Goal: Check status: Check status

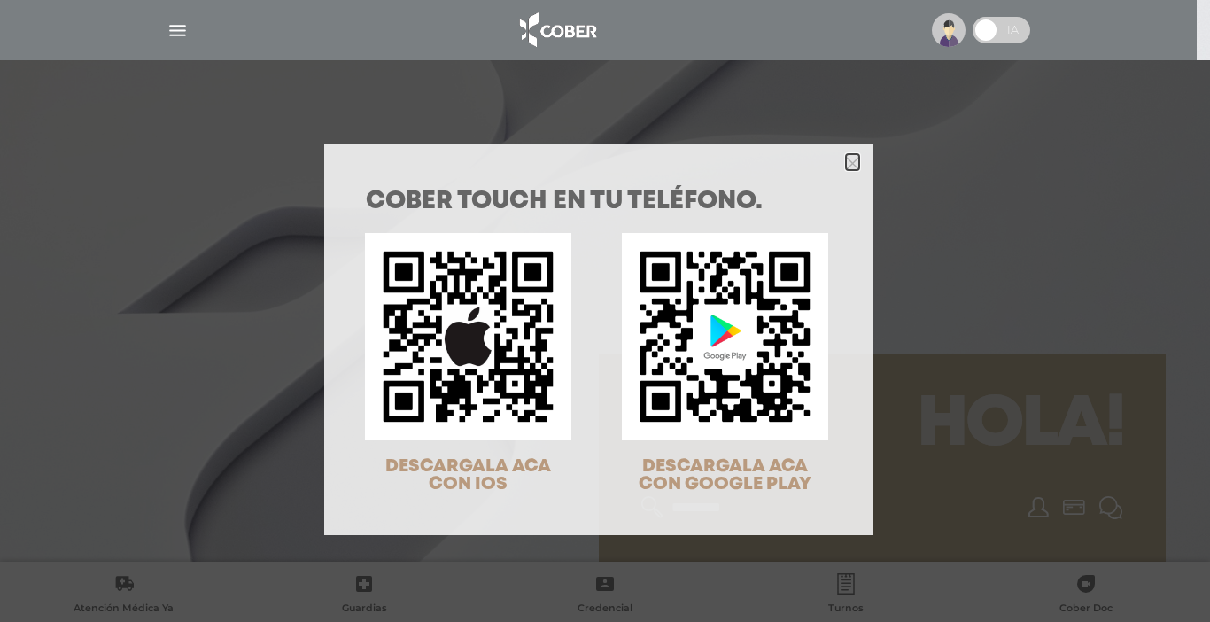
click at [846, 163] on polygon "Close" at bounding box center [852, 163] width 13 height 13
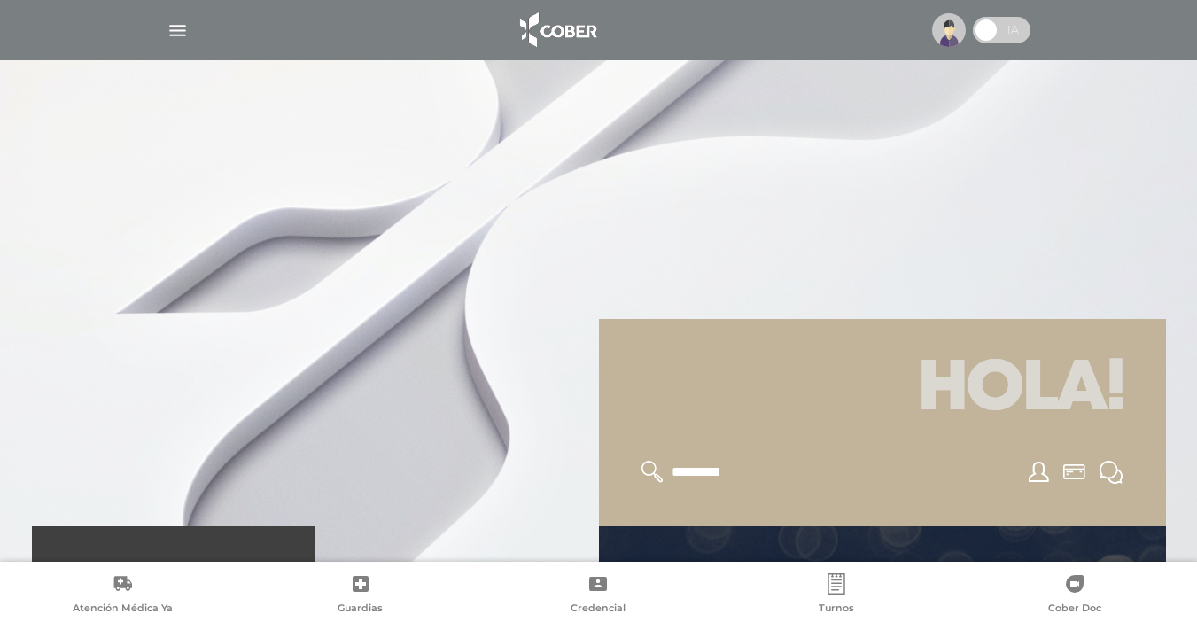
scroll to position [544, 0]
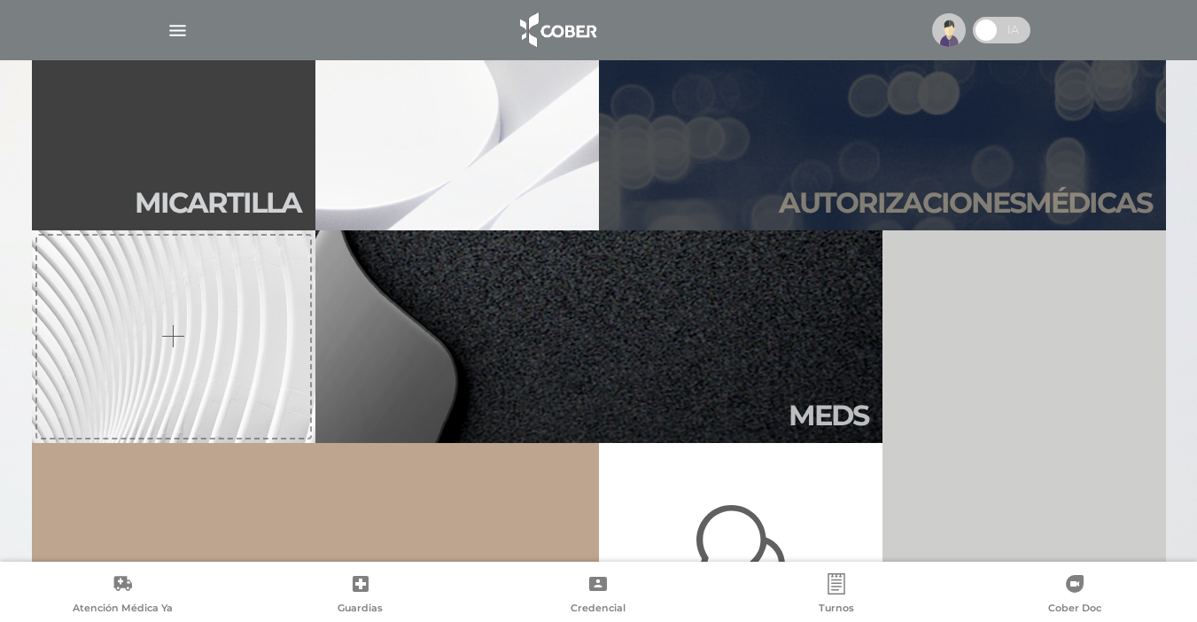
click at [1078, 190] on h2 "Autori zaciones médicas" at bounding box center [965, 203] width 373 height 34
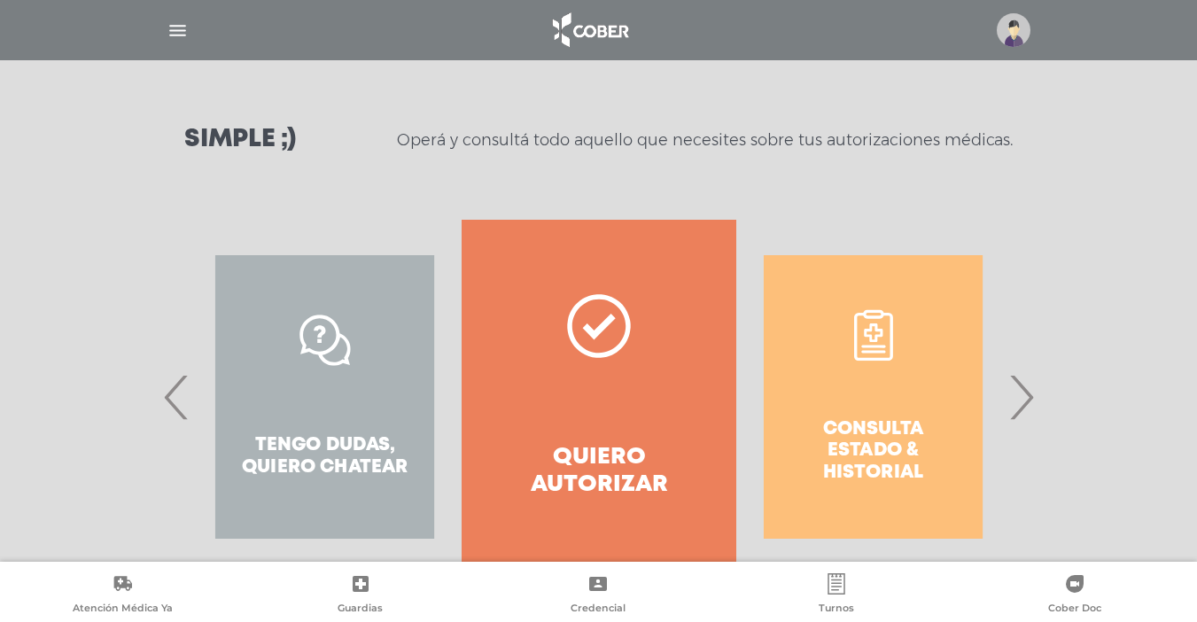
scroll to position [217, 0]
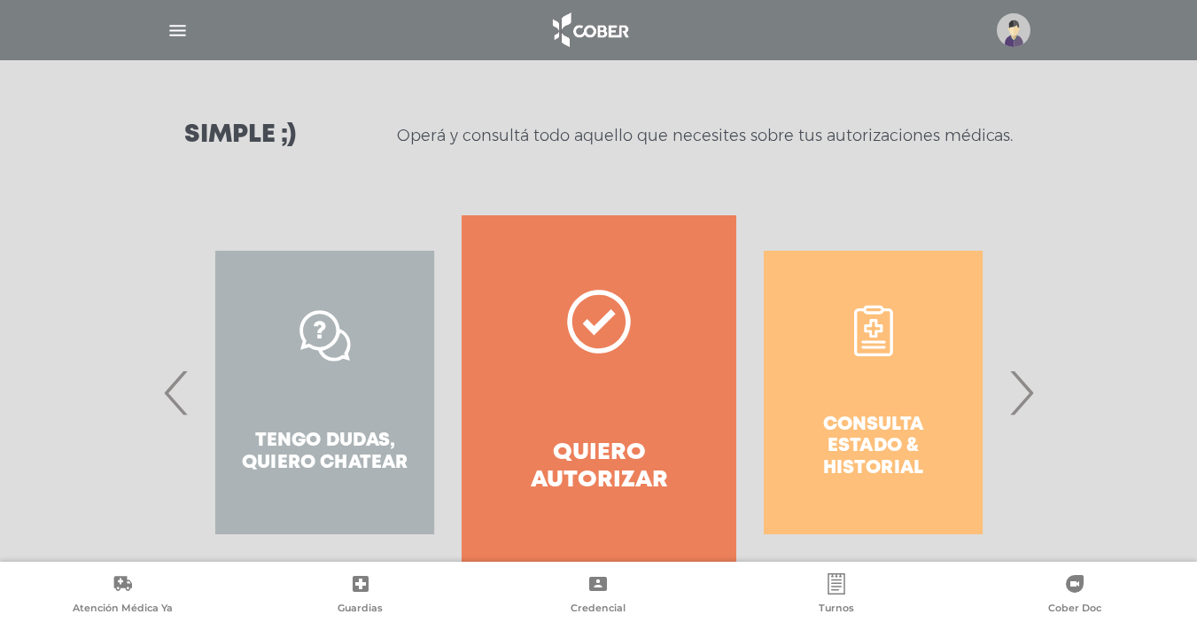
click at [1023, 394] on span "›" at bounding box center [1021, 393] width 35 height 96
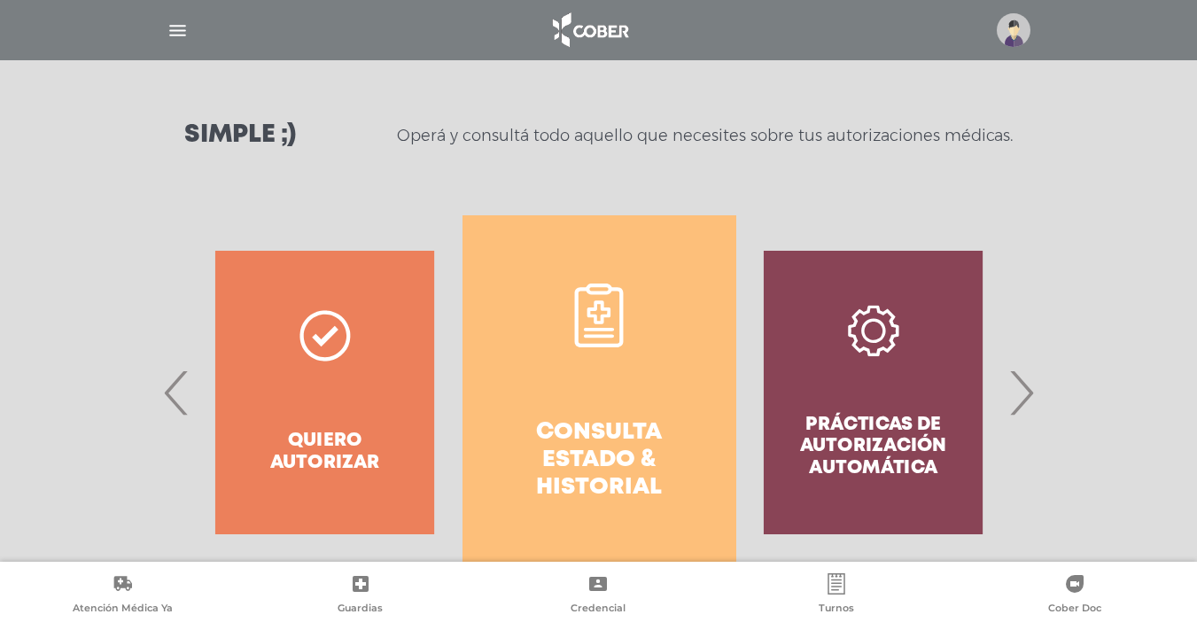
click at [602, 413] on link "Consulta estado & historial" at bounding box center [600, 392] width 274 height 354
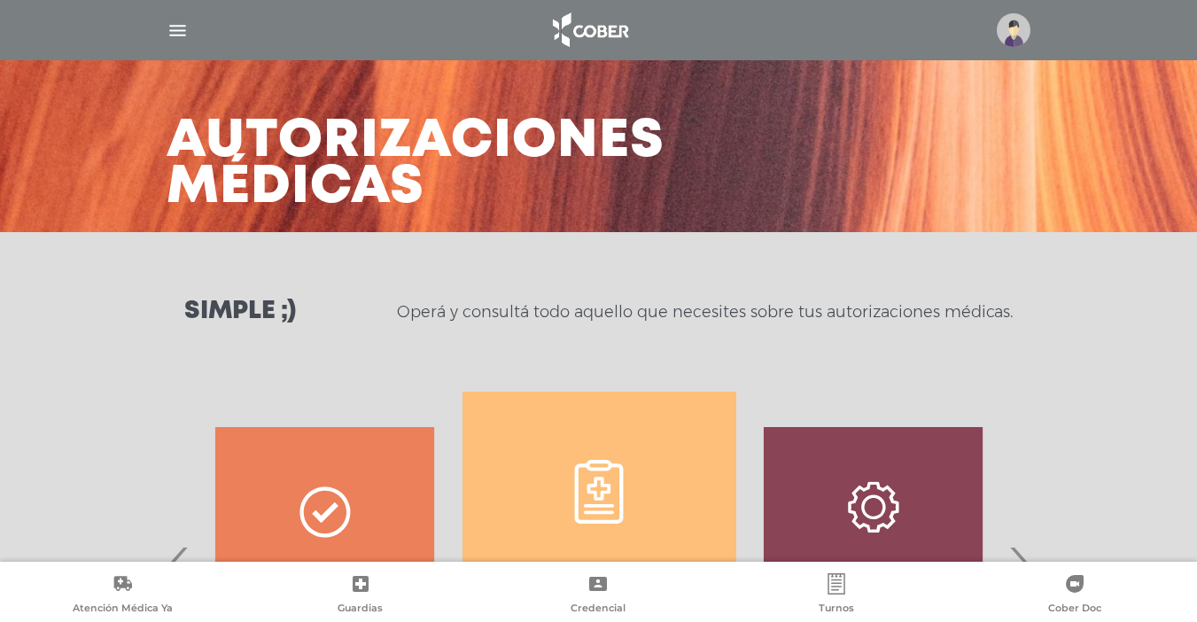
scroll to position [0, 0]
